Goal: Transaction & Acquisition: Book appointment/travel/reservation

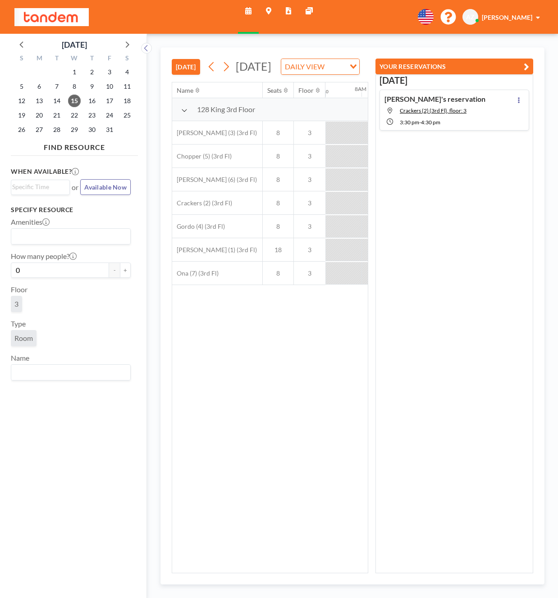
scroll to position [0, 17]
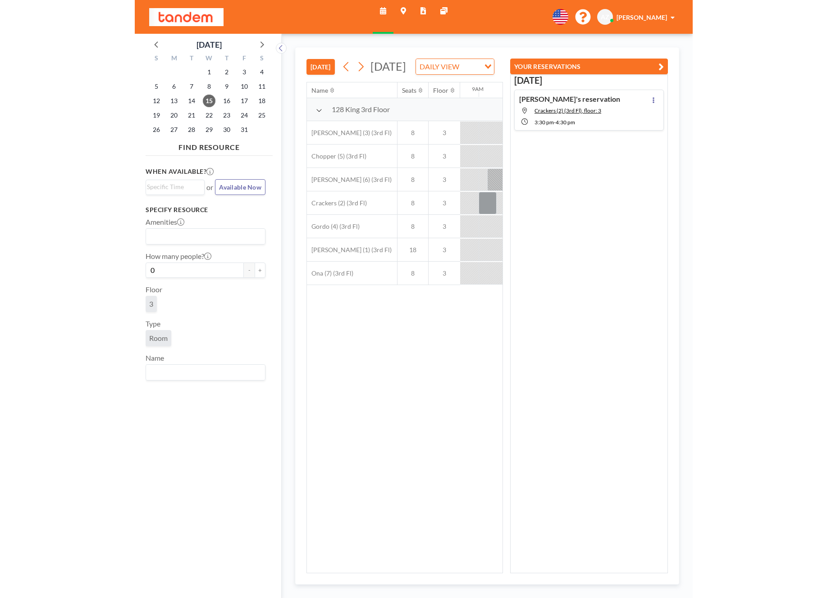
scroll to position [0, 649]
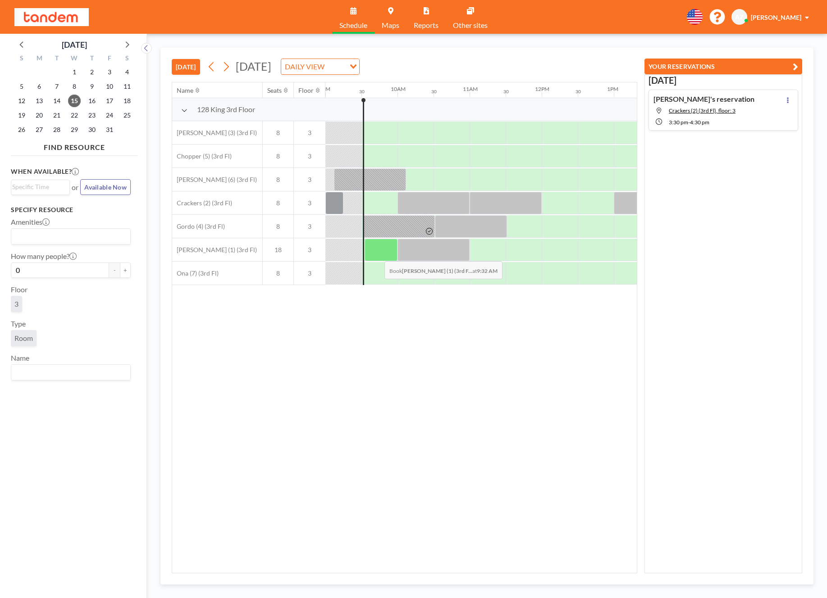
click at [377, 255] on div at bounding box center [381, 250] width 33 height 23
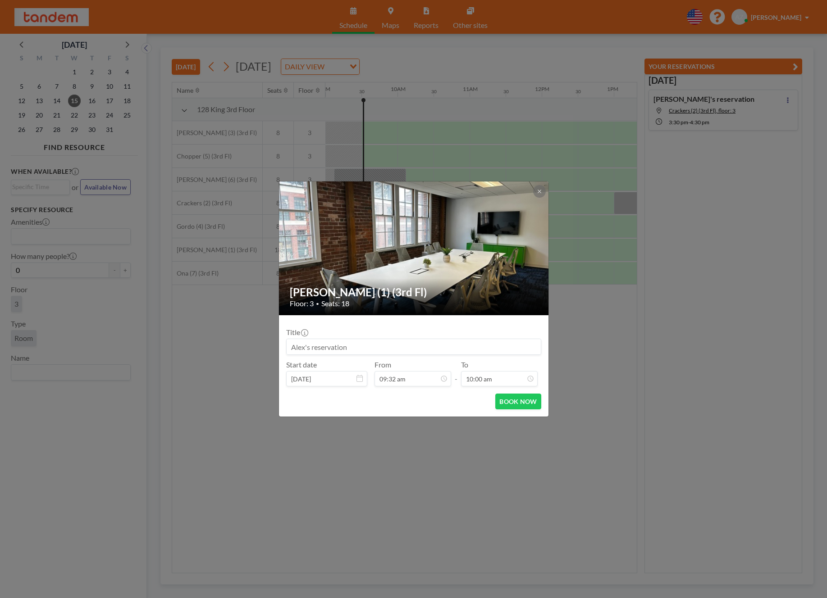
scroll to position [321, 0]
click at [537, 400] on button "BOOK NOW" at bounding box center [518, 402] width 46 height 16
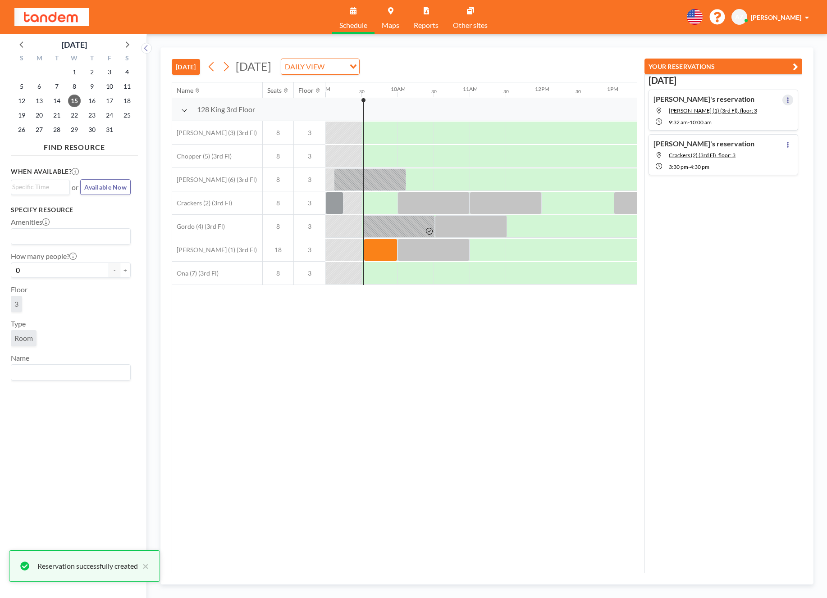
click at [557, 101] on icon at bounding box center [788, 100] width 4 height 6
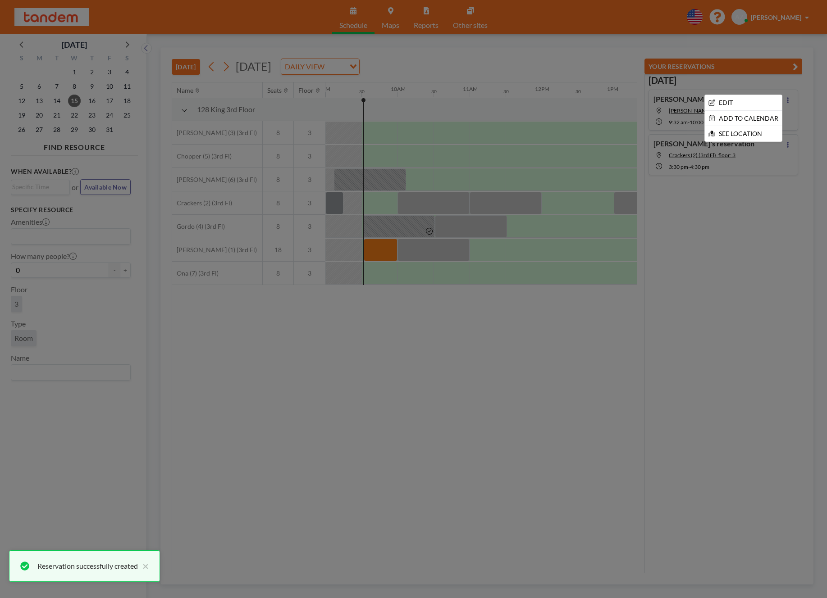
click at [557, 275] on div at bounding box center [413, 299] width 827 height 598
